Goal: Task Accomplishment & Management: Use online tool/utility

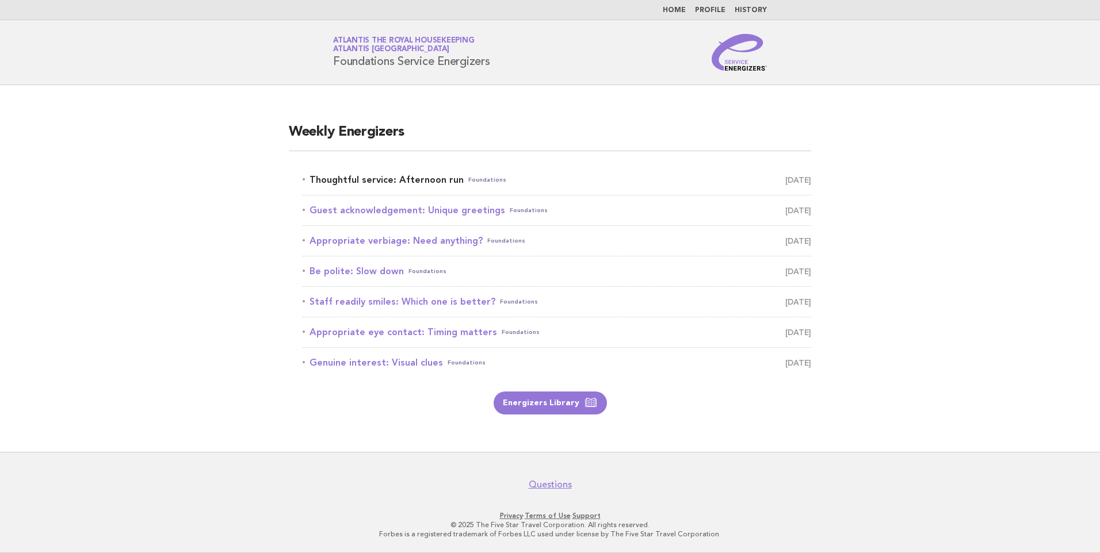
click at [441, 177] on link "Thoughtful service: Afternoon run Foundations October 14" at bounding box center [557, 180] width 509 height 16
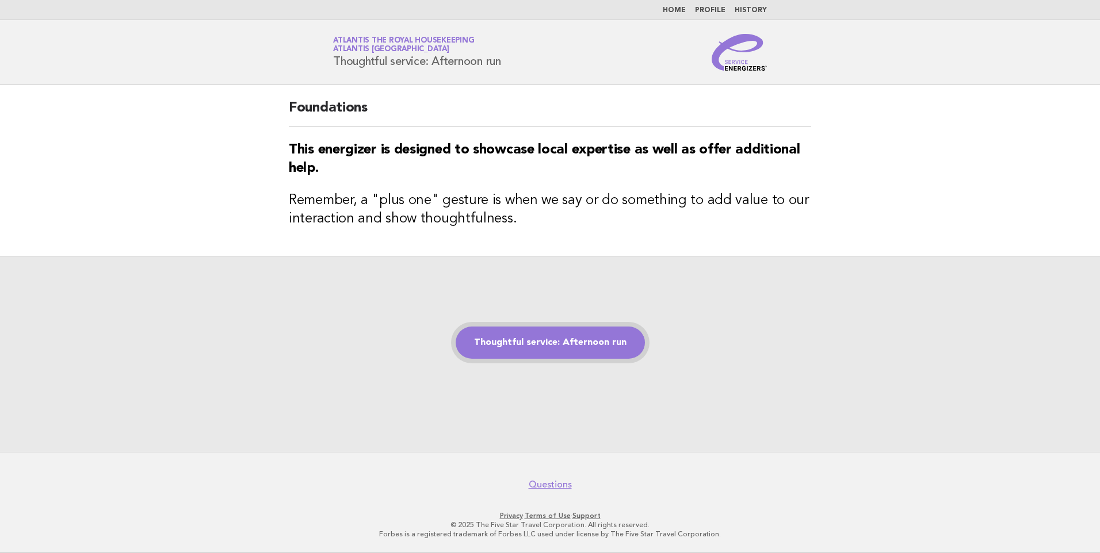
click at [536, 349] on link "Thoughtful service: Afternoon run" at bounding box center [550, 343] width 189 height 32
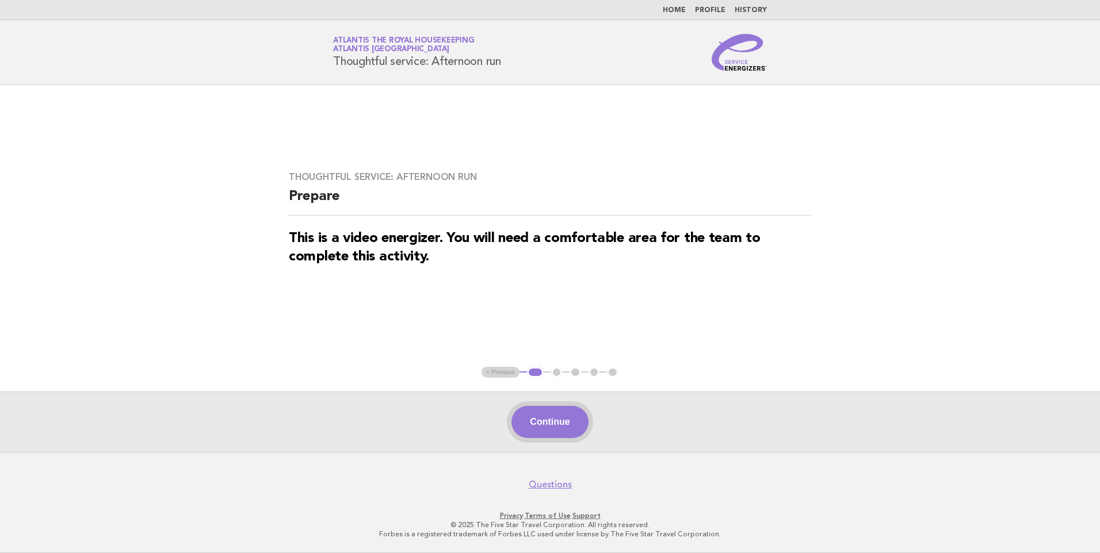
click at [541, 427] on button "Continue" at bounding box center [549, 422] width 77 height 32
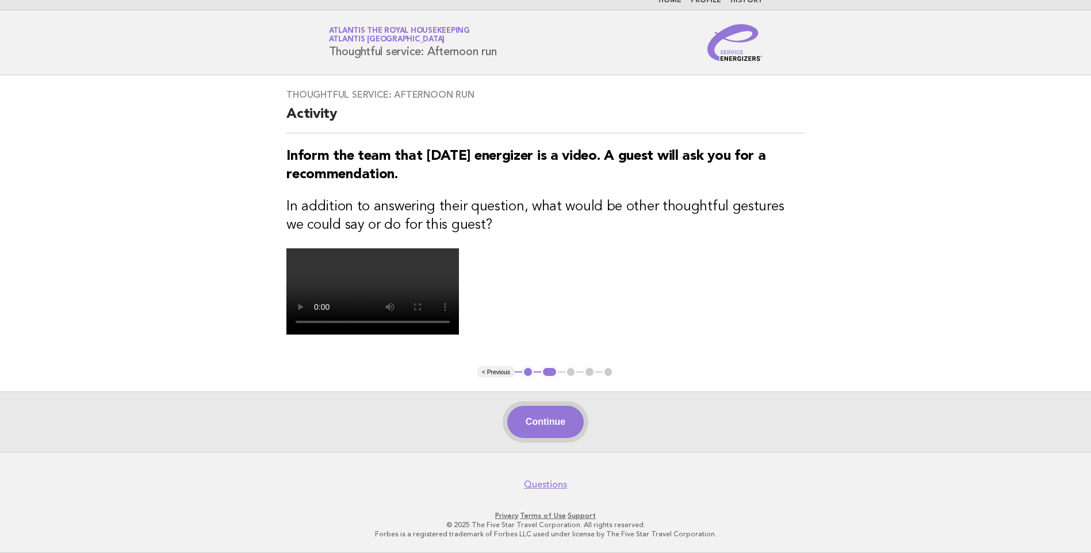
click at [566, 415] on button "Continue" at bounding box center [545, 422] width 77 height 32
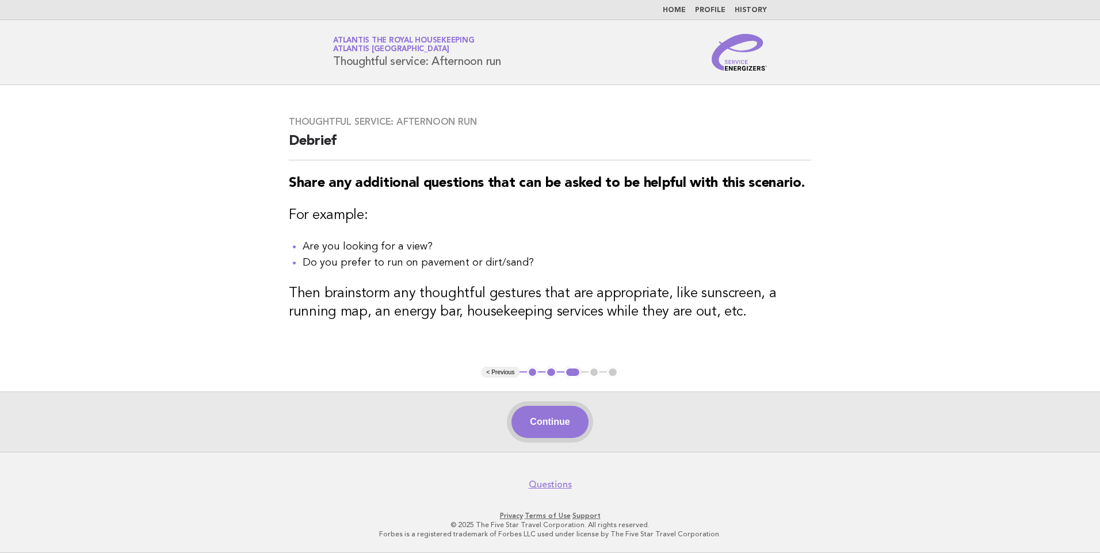
click at [572, 420] on button "Continue" at bounding box center [549, 422] width 77 height 32
